Goal: Transaction & Acquisition: Subscribe to service/newsletter

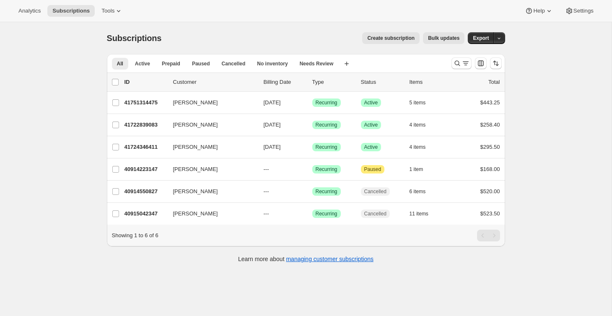
click at [370, 38] on span "Create subscription" at bounding box center [390, 38] width 47 height 7
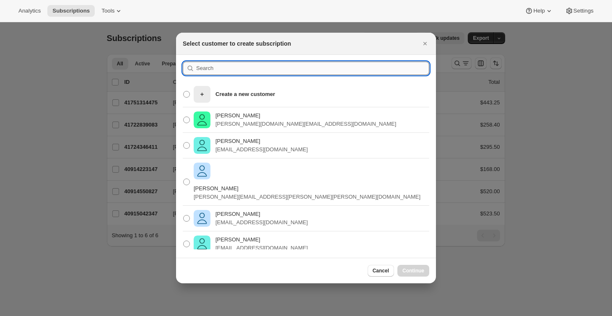
click at [201, 69] on input ":r2j:" at bounding box center [312, 68] width 233 height 13
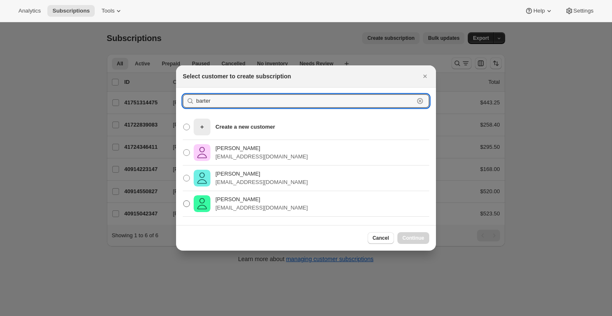
type input "barter"
click at [237, 204] on p "lisabarter3@gmail.com" at bounding box center [261, 208] width 92 height 8
click at [184, 201] on input "Lisa Barter lisabarter3@gmail.com" at bounding box center [183, 200] width 0 height 0
radio input "true"
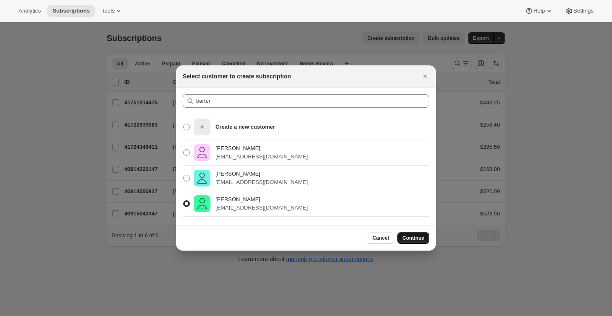
click at [410, 238] on span "Continue" at bounding box center [413, 238] width 22 height 7
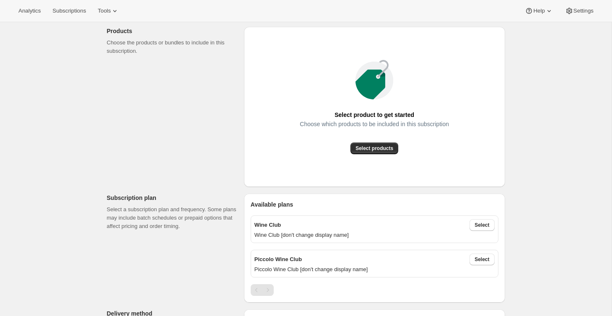
scroll to position [100, 0]
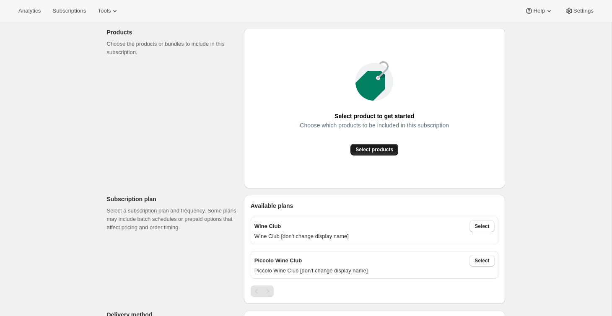
click at [362, 150] on span "Select products" at bounding box center [374, 149] width 38 height 7
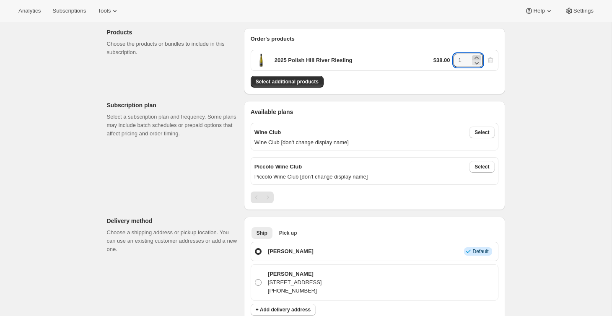
click at [476, 57] on icon at bounding box center [476, 58] width 4 height 2
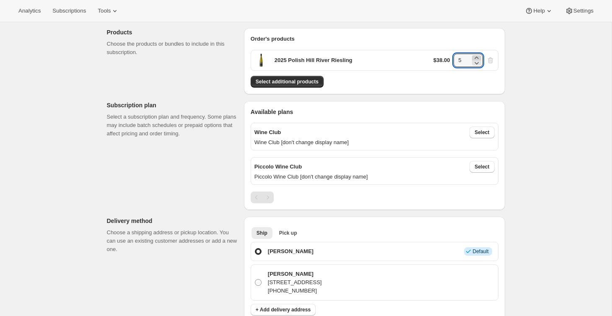
type input "6"
click at [398, 91] on div "Order's products 2025 Polish Hill River Riesling $38.00 6 Select additional pro…" at bounding box center [374, 61] width 261 height 66
click at [483, 129] on span "Select" at bounding box center [481, 132] width 15 height 7
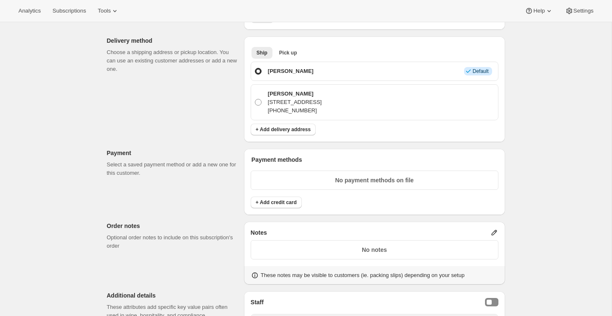
scroll to position [383, 0]
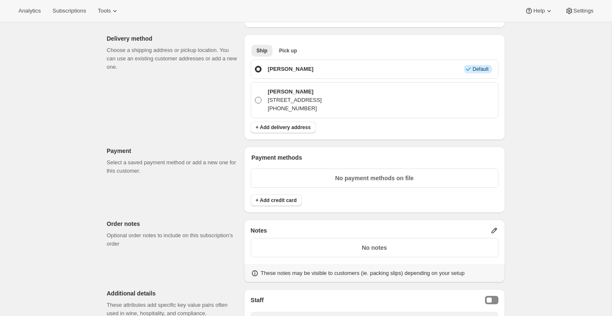
click at [258, 101] on span at bounding box center [258, 100] width 7 height 7
click at [255, 97] on input "Lisa Barter PO Box 81, Ballandean, 4382, Australia +61 432 618 054" at bounding box center [255, 97] width 0 height 0
radio input "true"
click at [281, 200] on span "+ Add credit card" at bounding box center [276, 200] width 41 height 7
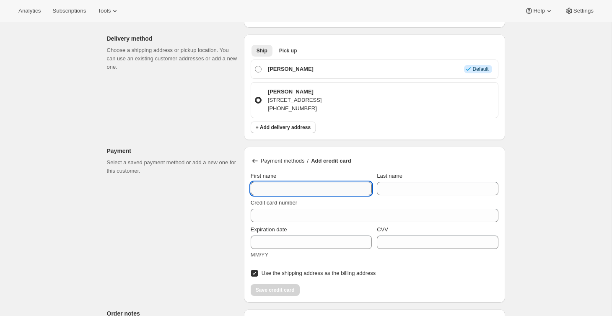
click at [280, 191] on input "First name" at bounding box center [311, 188] width 121 height 13
type input "Lisa"
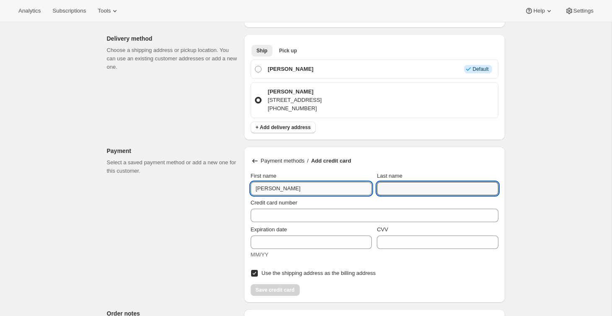
type input "Barter"
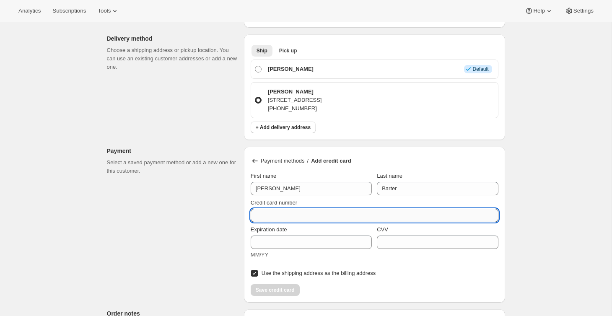
click at [273, 217] on input "Credit card number" at bounding box center [371, 215] width 241 height 13
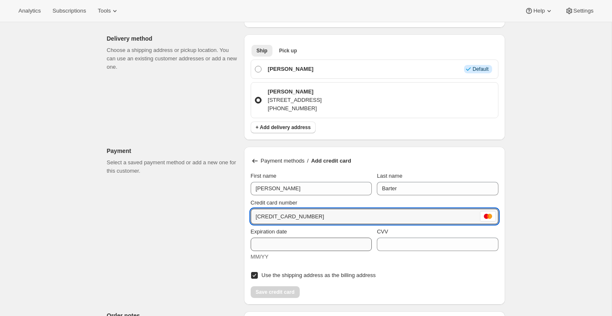
type input "5188 6801 3131 7457"
click at [292, 244] on input "Expiration date" at bounding box center [311, 244] width 121 height 13
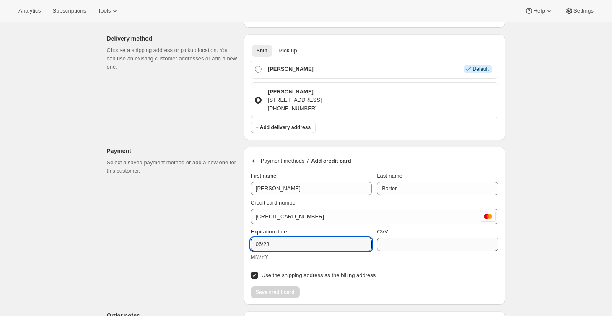
type input "06/28"
click at [421, 240] on input "CVV" at bounding box center [437, 244] width 121 height 13
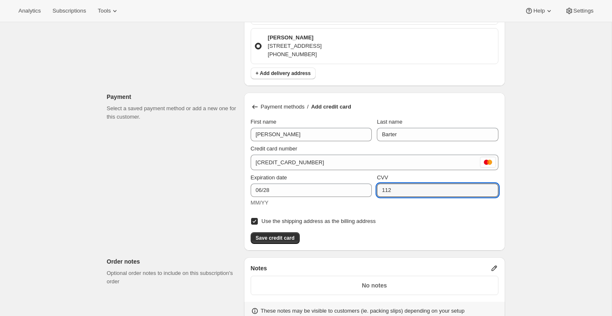
scroll to position [441, 0]
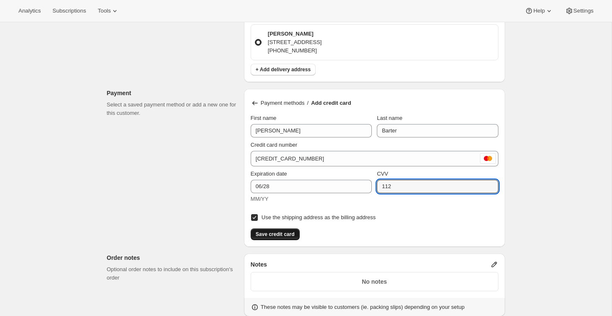
type input "112"
click at [274, 233] on span "Save credit card" at bounding box center [275, 234] width 39 height 7
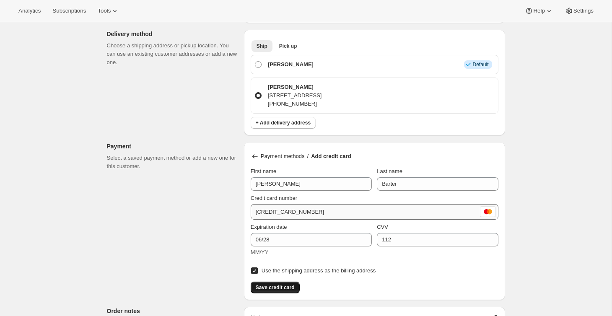
scroll to position [386, 0]
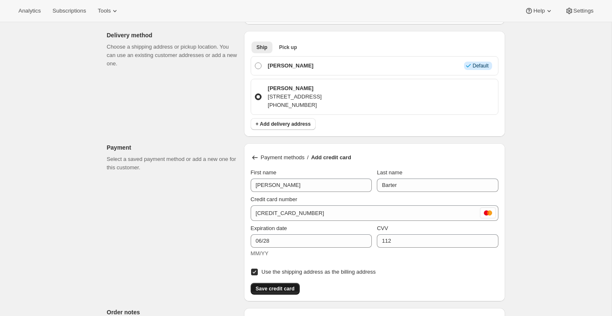
click at [286, 98] on p "PO Box 81, Ballandean, 4382, Australia" at bounding box center [295, 97] width 54 height 8
click at [255, 94] on input "Lisa Barter PO Box 81, Ballandean, 4382, Australia +61 432 618 054" at bounding box center [255, 93] width 0 height 0
click at [286, 98] on p "PO Box 81, Ballandean, 4382, Australia" at bounding box center [295, 97] width 54 height 8
click at [255, 94] on input "Lisa Barter PO Box 81, Ballandean, 4382, Australia +61 432 618 054" at bounding box center [255, 93] width 0 height 0
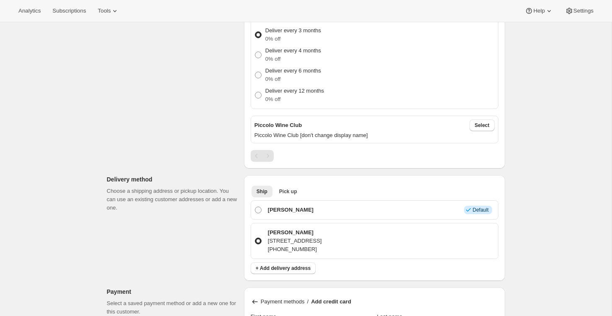
scroll to position [241, 0]
click at [282, 240] on p "PO Box 81, Ballandean, 4382, Australia" at bounding box center [295, 242] width 54 height 8
click at [255, 239] on input "Lisa Barter PO Box 81, Ballandean, 4382, Australia +61 432 618 054" at bounding box center [255, 239] width 0 height 0
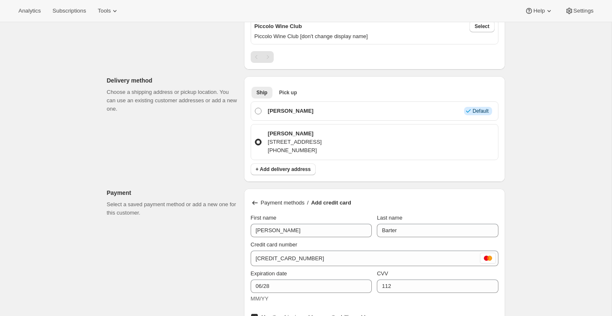
scroll to position [357, 0]
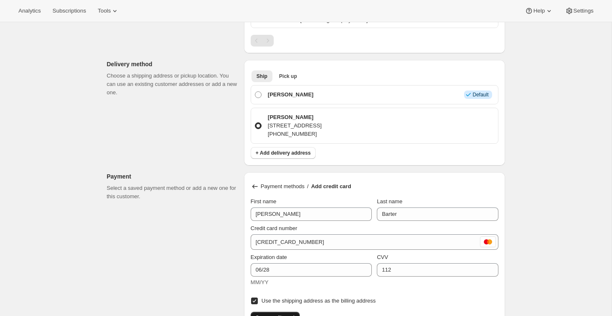
drag, startPoint x: 266, startPoint y: 123, endPoint x: 320, endPoint y: 135, distance: 55.4
click at [320, 135] on div "Lisa Barter PO Box 81, Ballandean, 4382, Australia +61 432 618 054" at bounding box center [293, 125] width 57 height 25
click at [322, 126] on p "PO Box 81, Ballandean, 4382, Australia" at bounding box center [295, 126] width 54 height 8
click at [255, 123] on input "Lisa Barter PO Box 81, Ballandean, 4382, Australia +61 432 618 054" at bounding box center [255, 122] width 0 height 0
drag, startPoint x: 369, startPoint y: 125, endPoint x: 268, endPoint y: 124, distance: 101.0
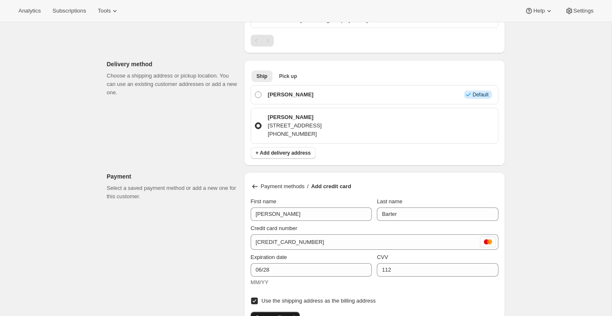
click at [268, 124] on div "Lisa Barter PO Box 81, Ballandean, 4382, Australia +61 432 618 054" at bounding box center [379, 125] width 229 height 25
copy p "PO Box 81, Ballandean, 4382, Australia"
click at [277, 153] on span "+ Add delivery address" at bounding box center [283, 153] width 55 height 7
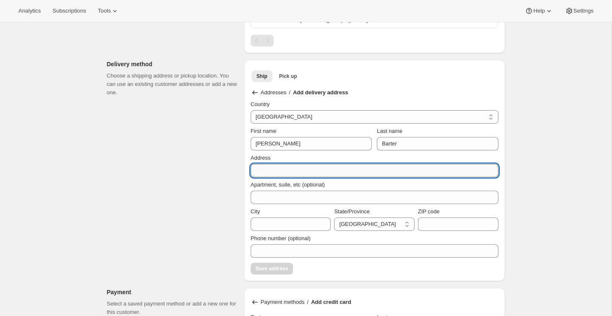
click at [271, 170] on input "Address" at bounding box center [375, 170] width 248 height 13
paste input "PO Box 81, Ballandean, 4382, Australia"
type input "PO Box 81, Ballandean, 4382, Australia"
click at [267, 225] on input "City" at bounding box center [291, 223] width 80 height 13
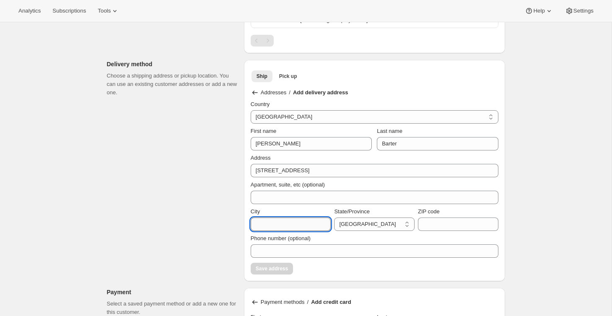
type input "Ballandean"
select select "QLD"
type input "4382"
click at [273, 266] on span "Save address" at bounding box center [272, 268] width 32 height 7
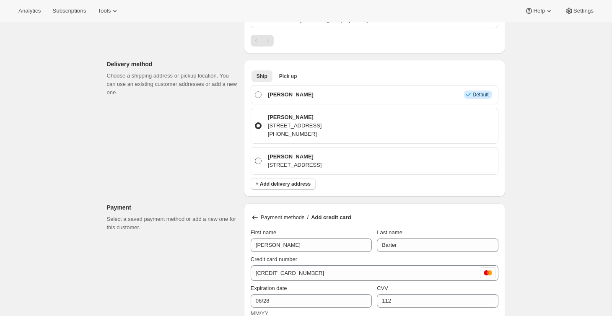
click at [260, 163] on span at bounding box center [258, 161] width 7 height 7
click at [255, 158] on input "Lisa Barter PO Box 81, Ballandean, 4382, Australia, Ballandean, QLD, 4382, Aust…" at bounding box center [255, 158] width 0 height 0
radio input "true"
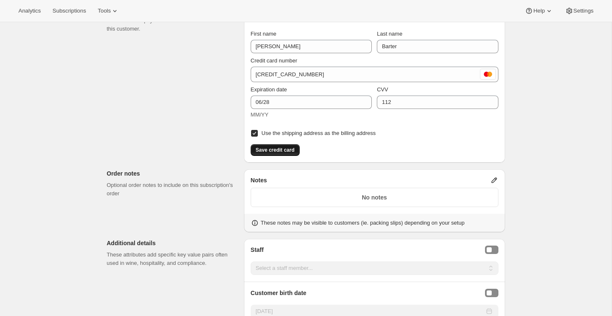
scroll to position [553, 0]
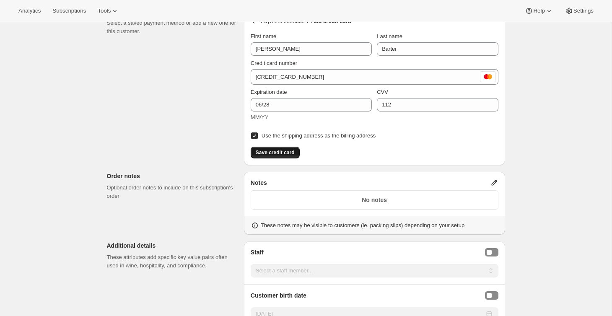
click at [370, 198] on p "No notes" at bounding box center [374, 200] width 237 height 8
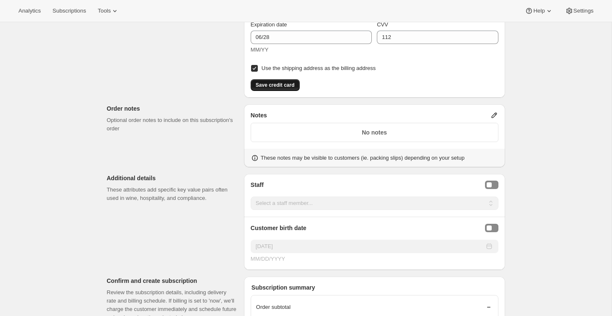
scroll to position [636, 0]
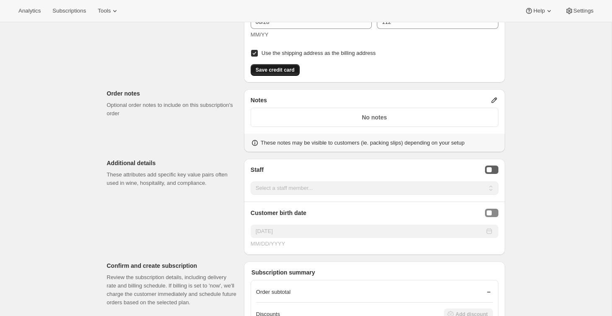
click at [489, 170] on div "Staff Selector" at bounding box center [488, 169] width 5 height 5
click at [468, 187] on select "Select a staff member... Paulett Wines" at bounding box center [375, 187] width 248 height 13
select select "associate-0"
click at [251, 181] on select "Select a staff member... Paulett Wines" at bounding box center [375, 187] width 248 height 13
click at [489, 211] on div "Birthday Selector" at bounding box center [488, 212] width 5 height 5
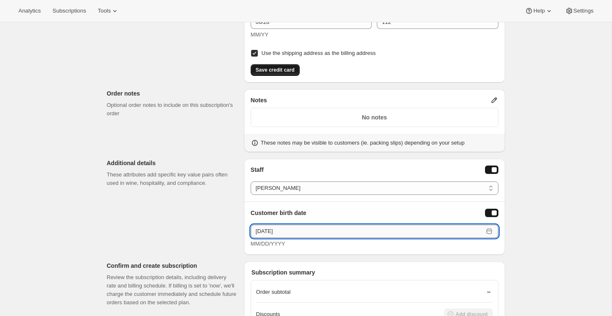
click at [257, 230] on input "10/16/2025" at bounding box center [367, 231] width 233 height 13
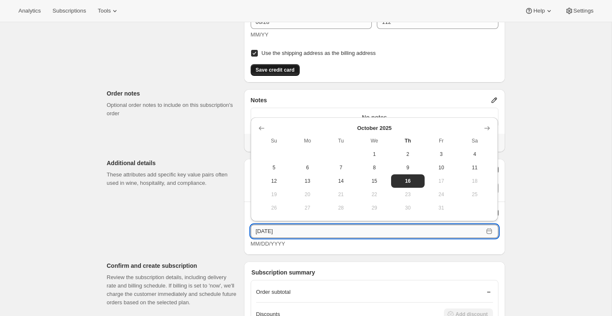
click at [257, 230] on input "10/16/2025" at bounding box center [367, 231] width 233 height 13
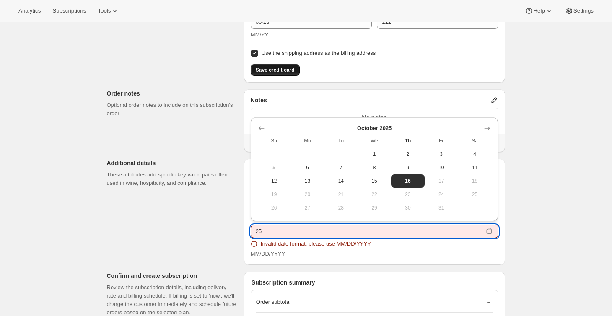
type input "5"
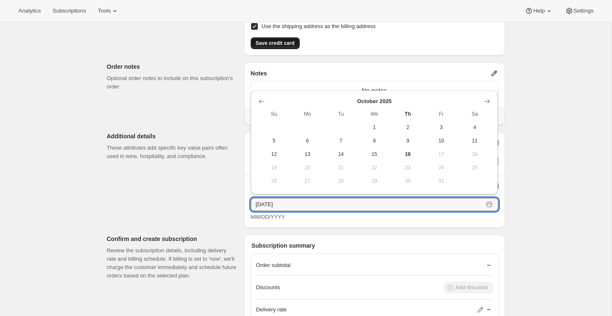
scroll to position [675, 0]
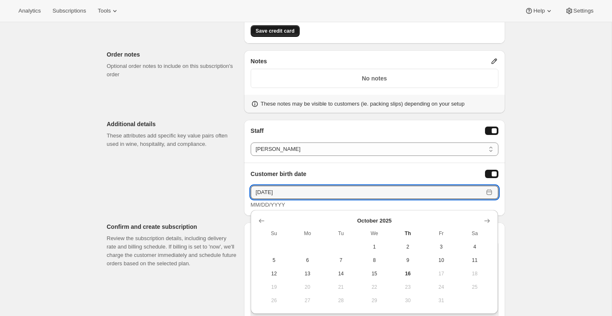
type input "05/19/1967"
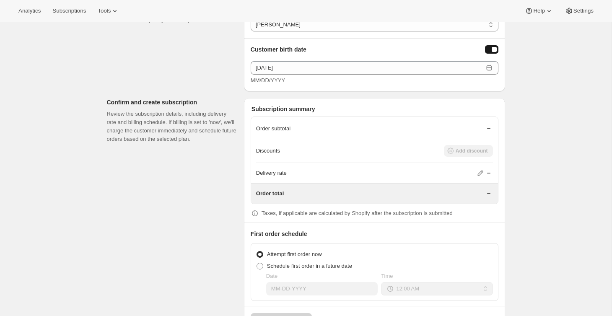
scroll to position [803, 0]
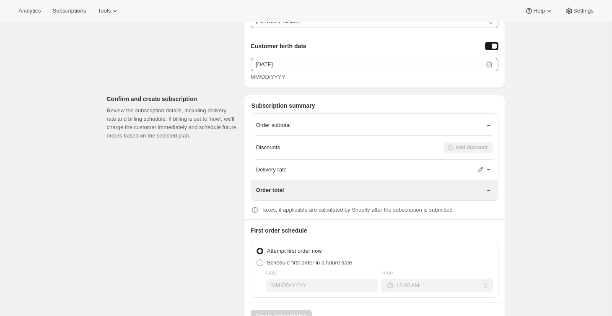
click at [349, 119] on div "Order subtotal" at bounding box center [374, 125] width 237 height 21
click at [343, 142] on div "Discounts Add discount" at bounding box center [374, 148] width 237 height 12
click at [339, 189] on div "Order total" at bounding box center [374, 190] width 237 height 8
click at [323, 80] on div "MM/DD/YYYY" at bounding box center [375, 77] width 248 height 8
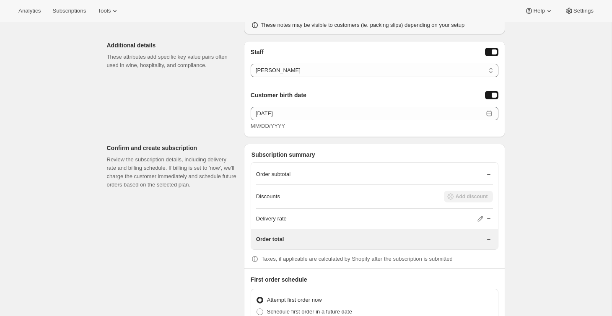
scroll to position [753, 0]
click at [324, 92] on div "Customer birth date" at bounding box center [375, 95] width 248 height 9
click at [313, 177] on div "Order subtotal" at bounding box center [374, 175] width 237 height 8
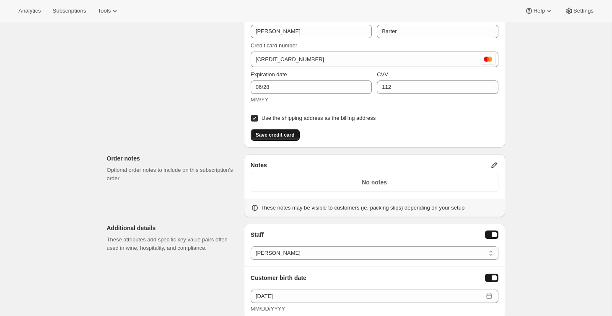
scroll to position [566, 0]
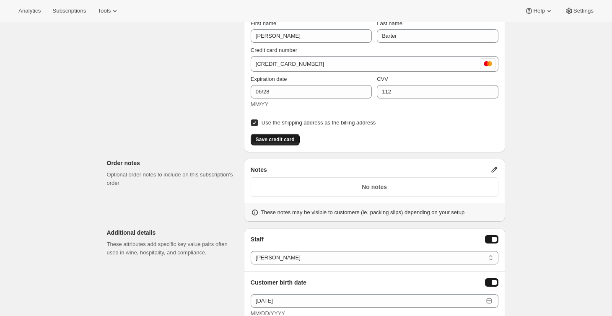
click at [264, 138] on span "Save credit card" at bounding box center [275, 139] width 39 height 7
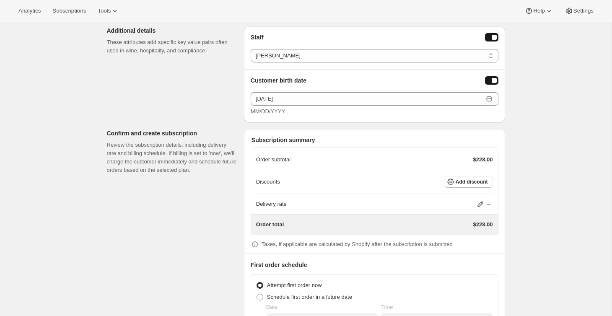
scroll to position [683, 0]
click at [463, 179] on span "Add discount" at bounding box center [471, 181] width 32 height 7
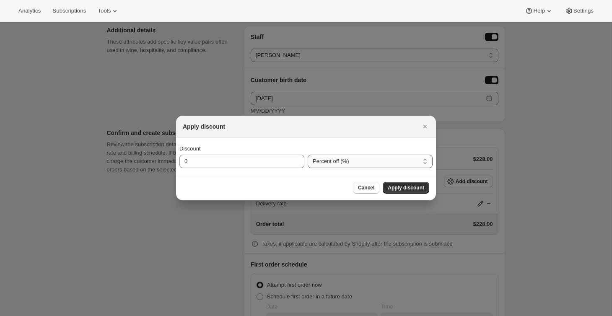
click at [340, 161] on select "Percent off (%) Amount off ($)" at bounding box center [370, 161] width 125 height 13
click at [308, 155] on select "Percent off (%) Amount off ($)" at bounding box center [370, 161] width 125 height 13
click at [182, 160] on input "0" at bounding box center [235, 161] width 112 height 13
type input "20"
click at [364, 186] on span "Cancel" at bounding box center [366, 187] width 16 height 7
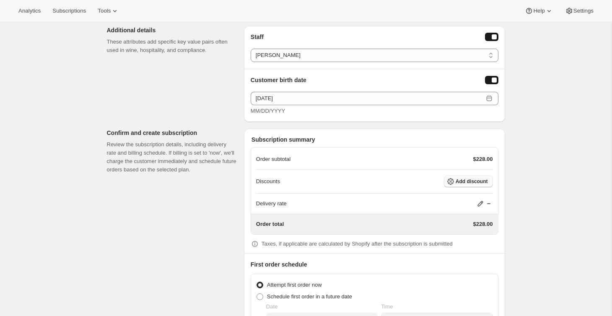
click at [454, 179] on icon "button" at bounding box center [450, 181] width 8 height 8
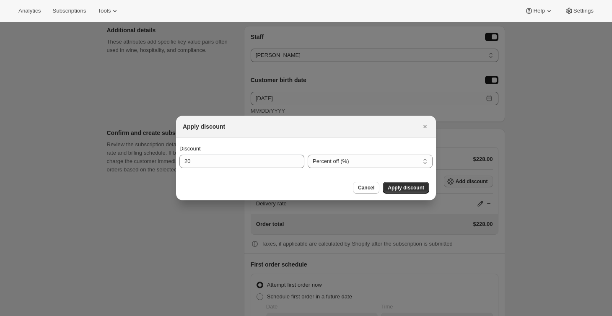
scroll to position [0, 0]
click at [398, 188] on span "Apply discount" at bounding box center [406, 187] width 36 height 7
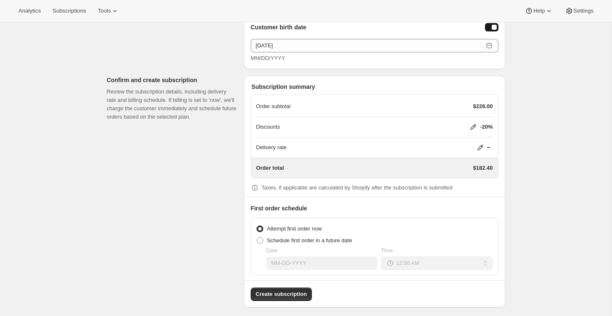
scroll to position [740, 0]
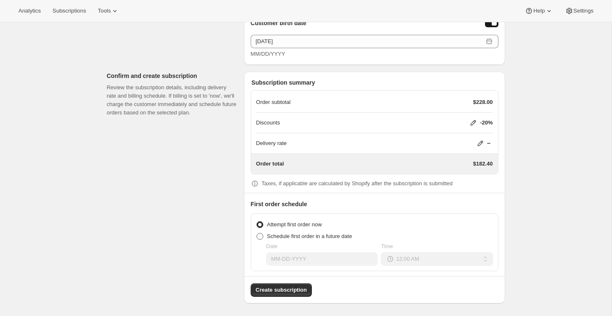
click at [259, 235] on span at bounding box center [259, 236] width 7 height 7
click at [257, 233] on input "Schedule first order in a future date" at bounding box center [256, 233] width 0 height 0
radio input "true"
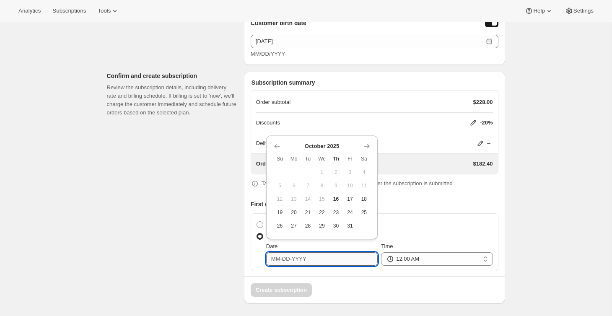
click at [277, 257] on input "Date" at bounding box center [321, 258] width 111 height 13
click at [364, 145] on icon "Show next month, November 2025" at bounding box center [366, 146] width 8 height 8
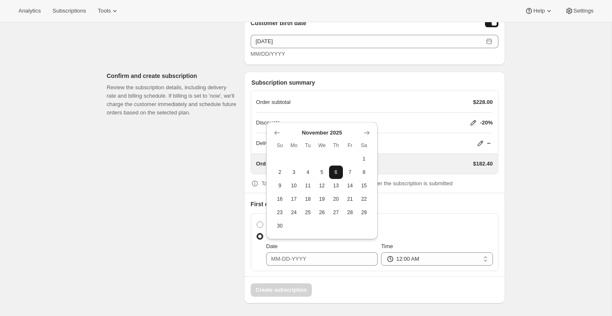
click at [335, 168] on button "6" at bounding box center [336, 172] width 14 height 13
type input "11-06-2025"
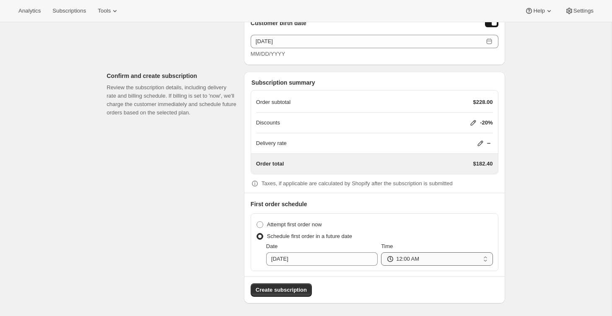
click at [399, 258] on select "12:00 AM 01:00 AM 02:00 AM 03:00 AM 04:00 AM 05:00 AM 06:00 AM 07:00 AM 08:00 A…" at bounding box center [436, 258] width 111 height 13
click at [381, 252] on select "12:00 AM 01:00 AM 02:00 AM 03:00 AM 04:00 AM 05:00 AM 06:00 AM 07:00 AM 08:00 A…" at bounding box center [436, 258] width 111 height 13
click at [399, 259] on select "12:00 AM 01:00 AM 02:00 AM 03:00 AM 04:00 AM 05:00 AM 06:00 AM 07:00 AM 08:00 A…" at bounding box center [436, 258] width 111 height 13
select select "07:00"
click at [381, 252] on select "12:00 AM 01:00 AM 02:00 AM 03:00 AM 04:00 AM 05:00 AM 06:00 AM 07:00 AM 08:00 A…" at bounding box center [436, 258] width 111 height 13
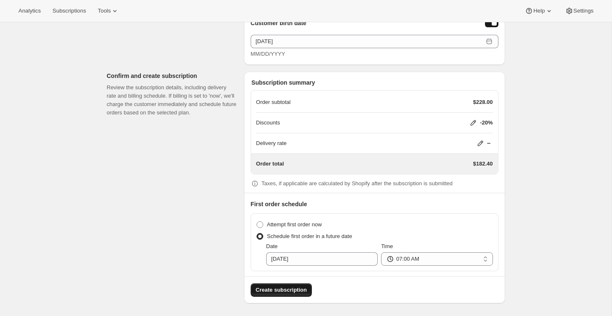
click at [289, 290] on span "Create subscription" at bounding box center [281, 290] width 51 height 8
